Goal: Task Accomplishment & Management: Manage account settings

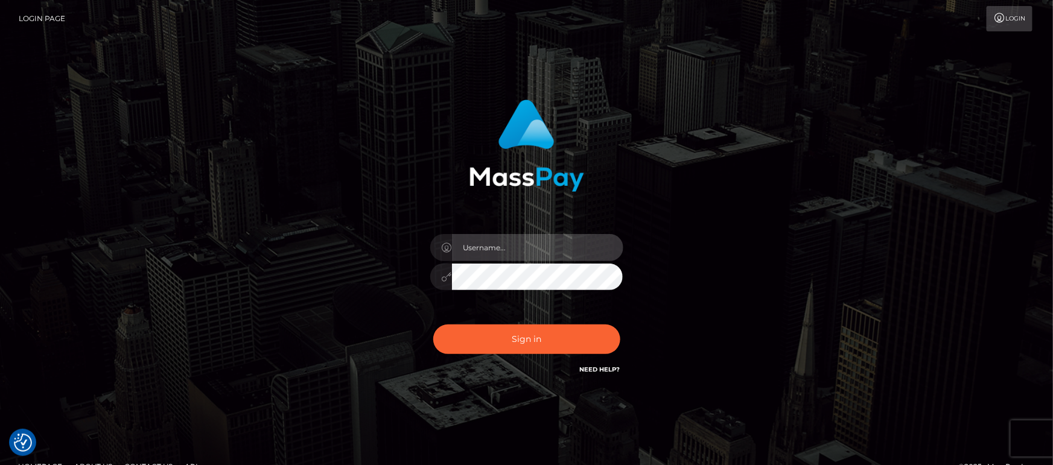
click at [481, 241] on input "text" at bounding box center [537, 247] width 171 height 27
type input "[PERSON_NAME].ACE"
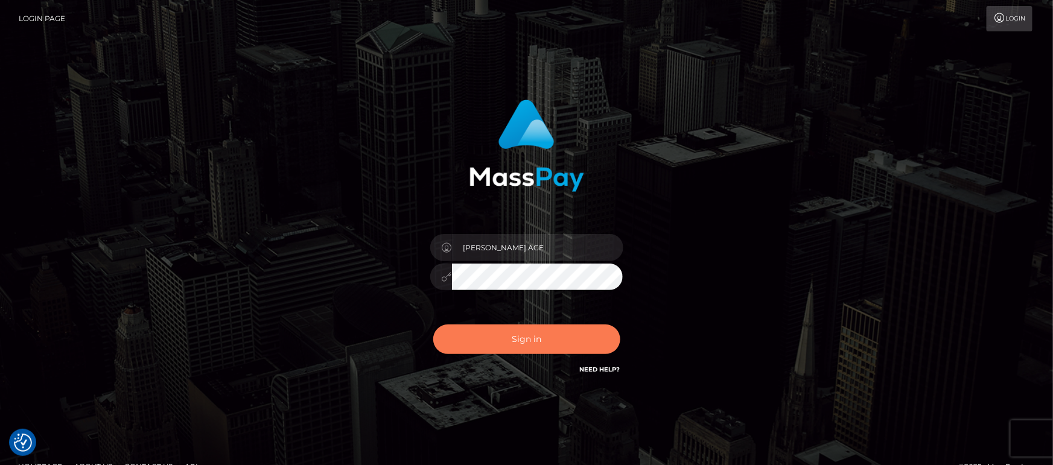
click at [521, 332] on button "Sign in" at bounding box center [526, 340] width 187 height 30
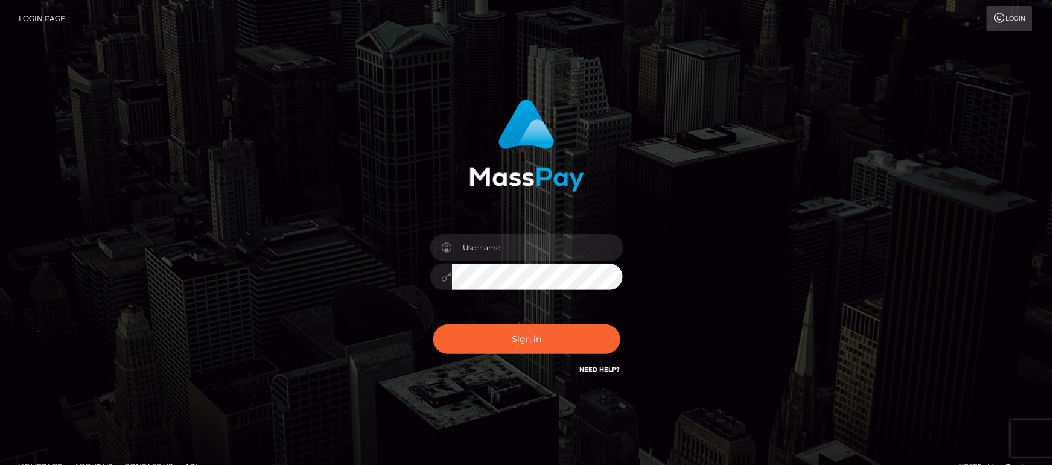
type input "[PERSON_NAME].ACE"
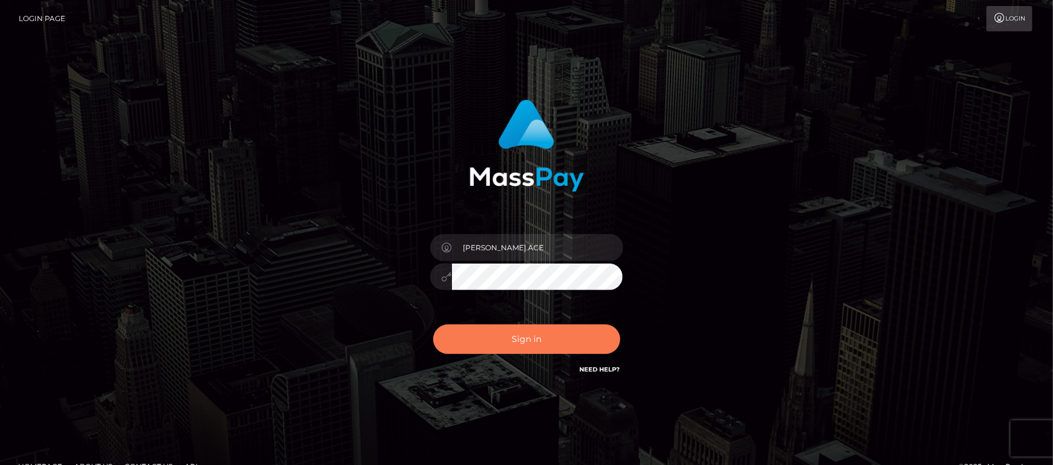
click at [519, 332] on button "Sign in" at bounding box center [526, 340] width 187 height 30
click at [491, 334] on button "Sign in" at bounding box center [526, 340] width 187 height 30
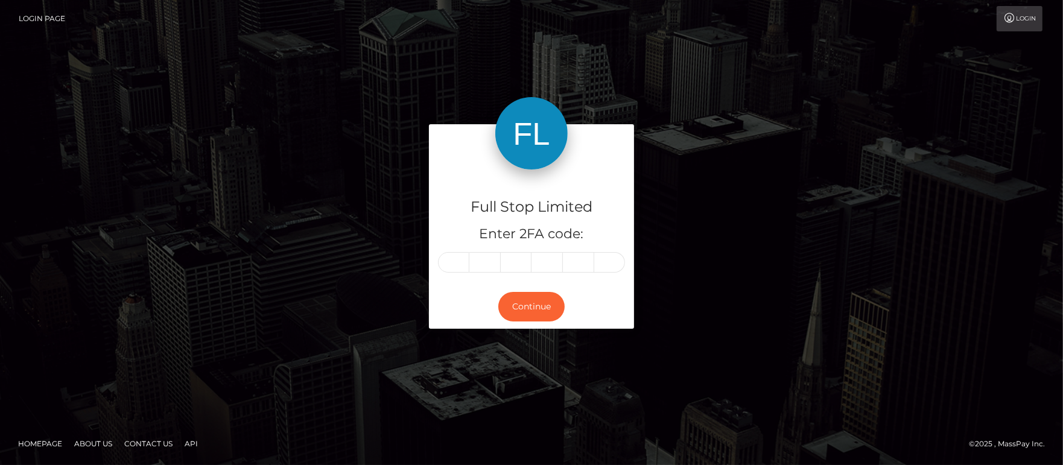
click at [457, 261] on input "text" at bounding box center [453, 262] width 31 height 21
type input "4"
type input "3"
type input "2"
type input "6"
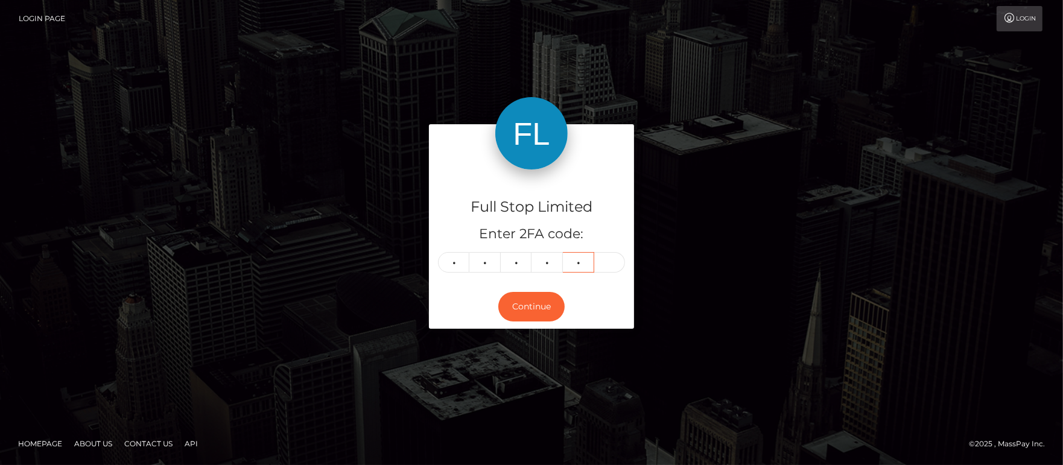
type input "7"
type input "0"
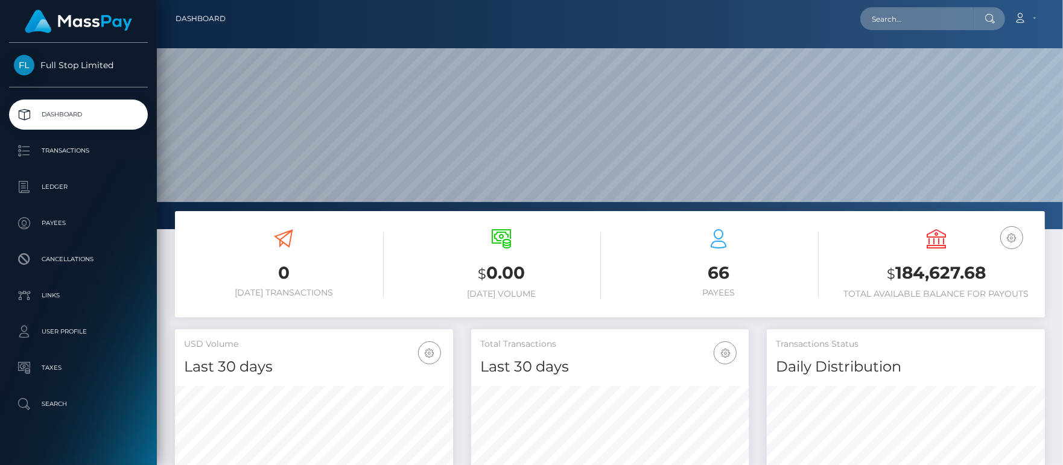
scroll to position [214, 277]
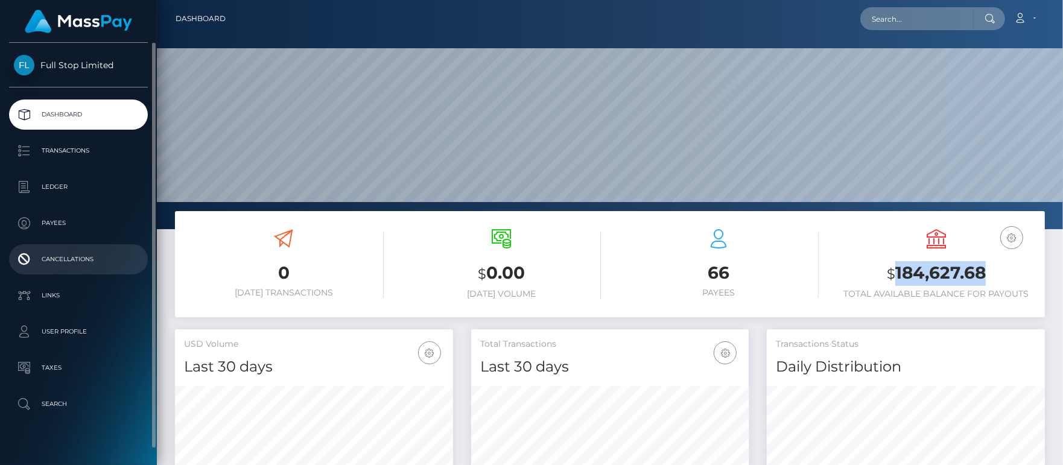
drag, startPoint x: 898, startPoint y: 267, endPoint x: 107, endPoint y: 262, distance: 790.8
click at [981, 268] on h3 "$ 184,627.68" at bounding box center [937, 273] width 200 height 25
copy h3 "184,627.68"
